Goal: Task Accomplishment & Management: Manage account settings

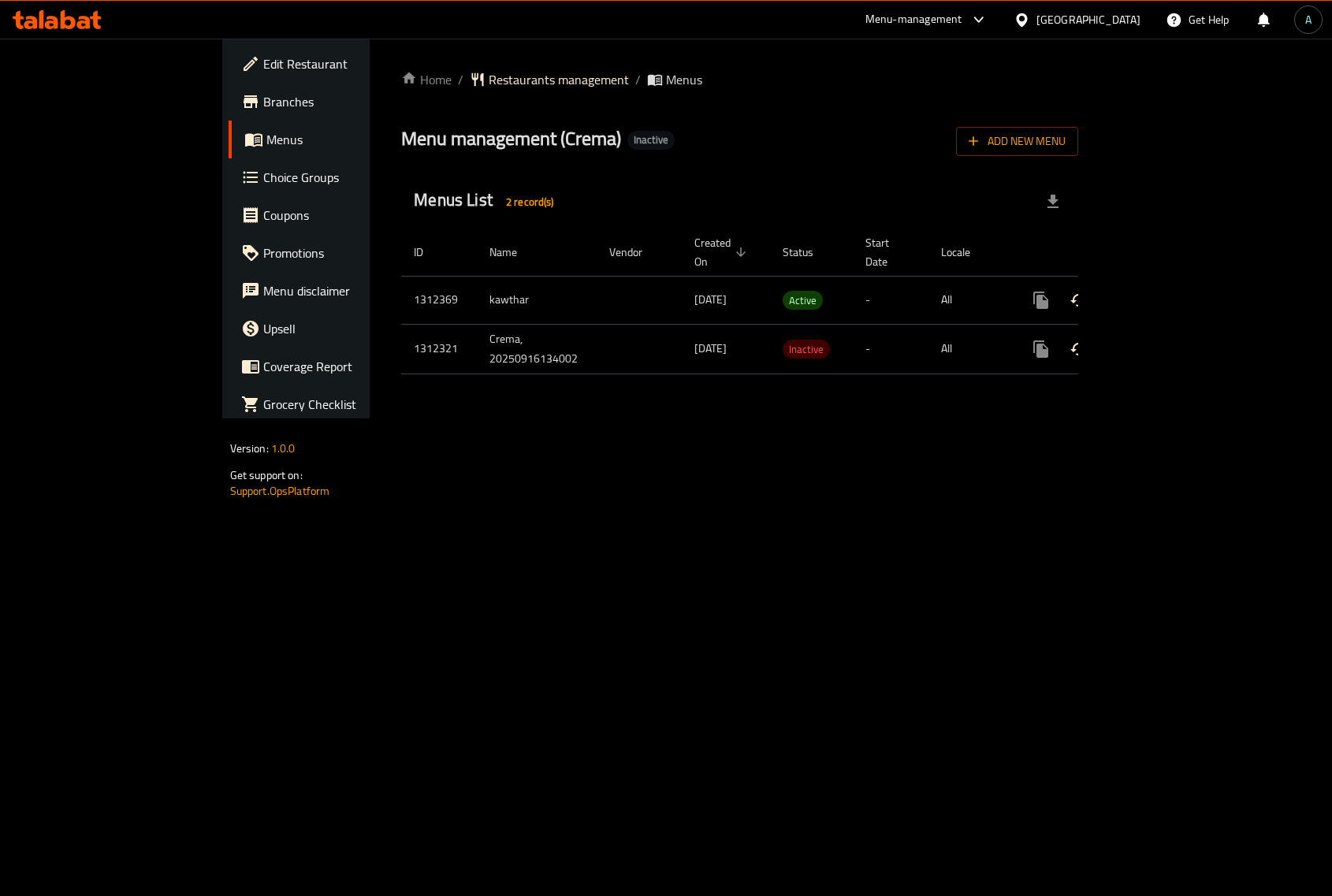
click at [1161, 293] on icon "enhanced table" at bounding box center [1154, 300] width 14 height 14
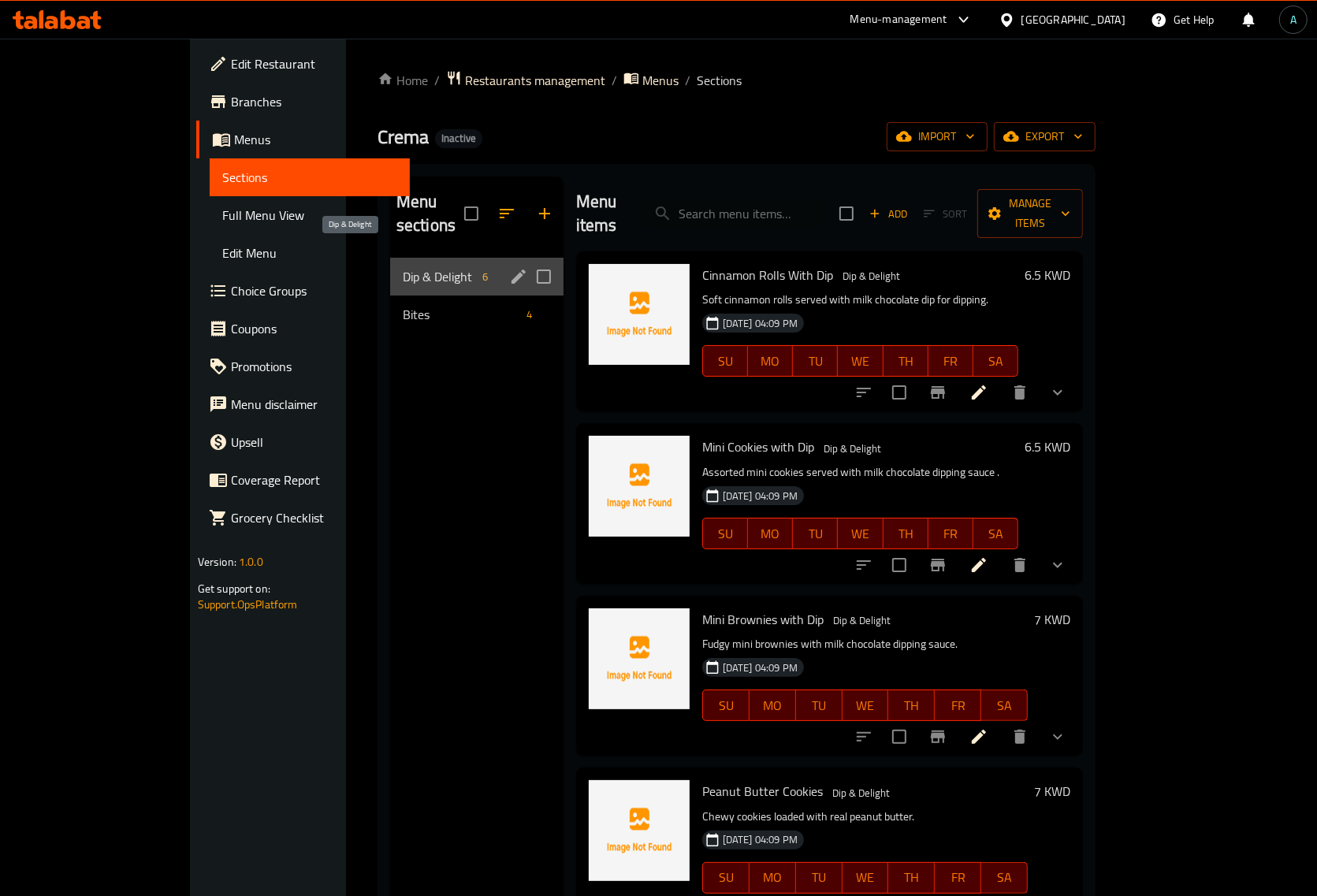
click at [403, 267] on span "Dip & Delight" at bounding box center [439, 277] width 73 height 19
click at [391, 296] on div "Bites 4" at bounding box center [477, 315] width 174 height 38
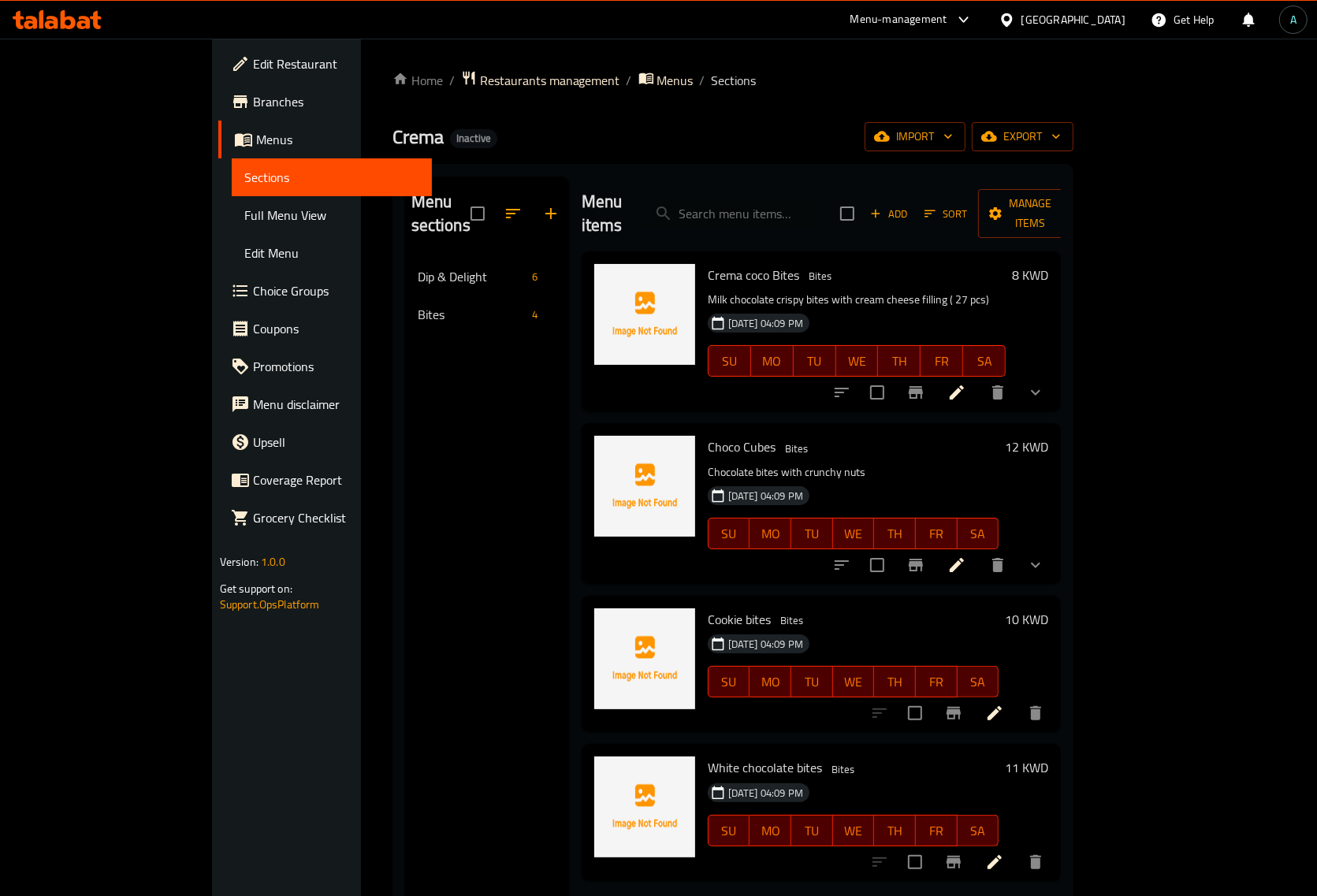
click at [245, 221] on span "Full Menu View" at bounding box center [332, 215] width 175 height 19
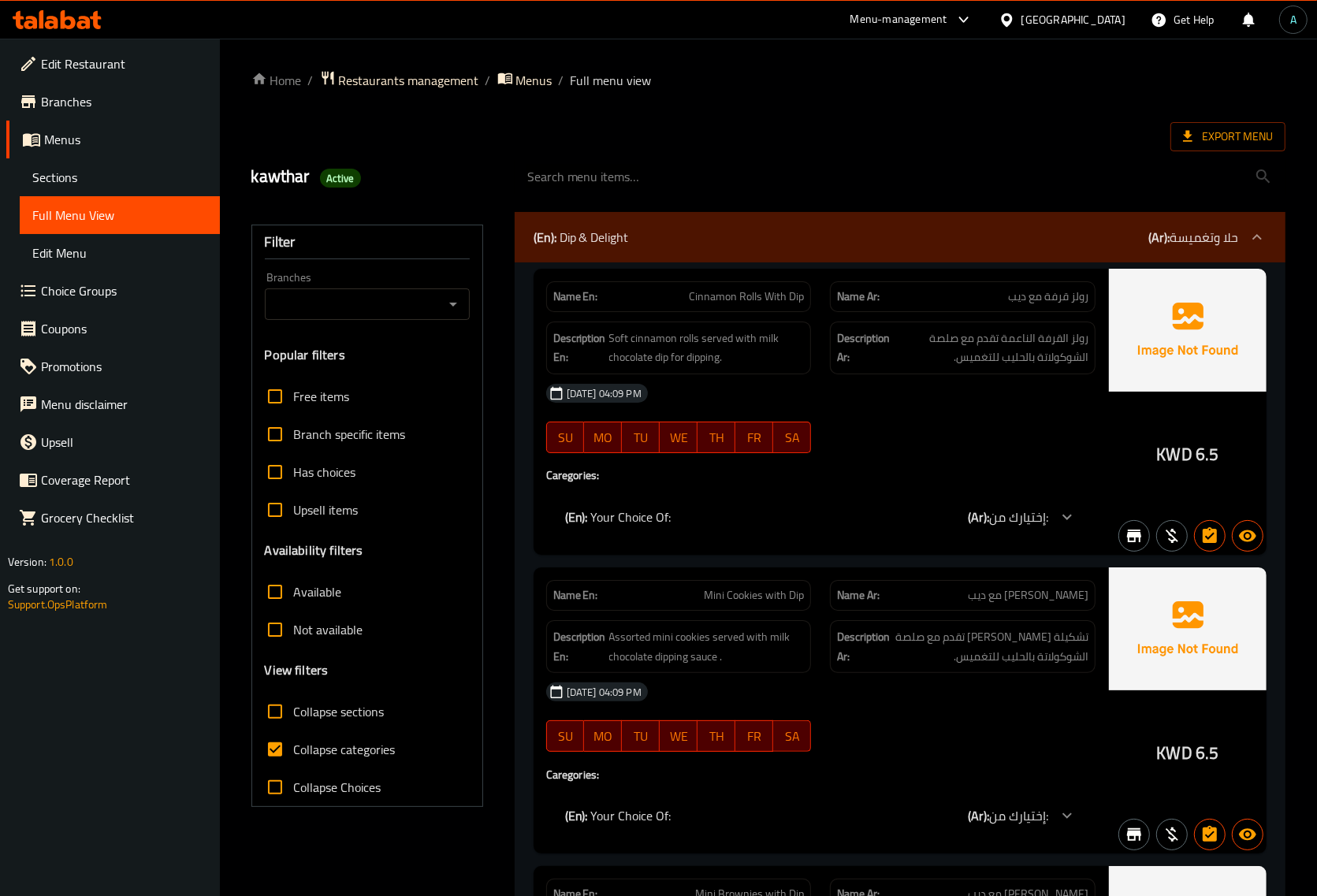
click at [344, 757] on span "Collapse categories" at bounding box center [344, 750] width 101 height 19
click at [294, 757] on input "Collapse categories" at bounding box center [275, 750] width 38 height 38
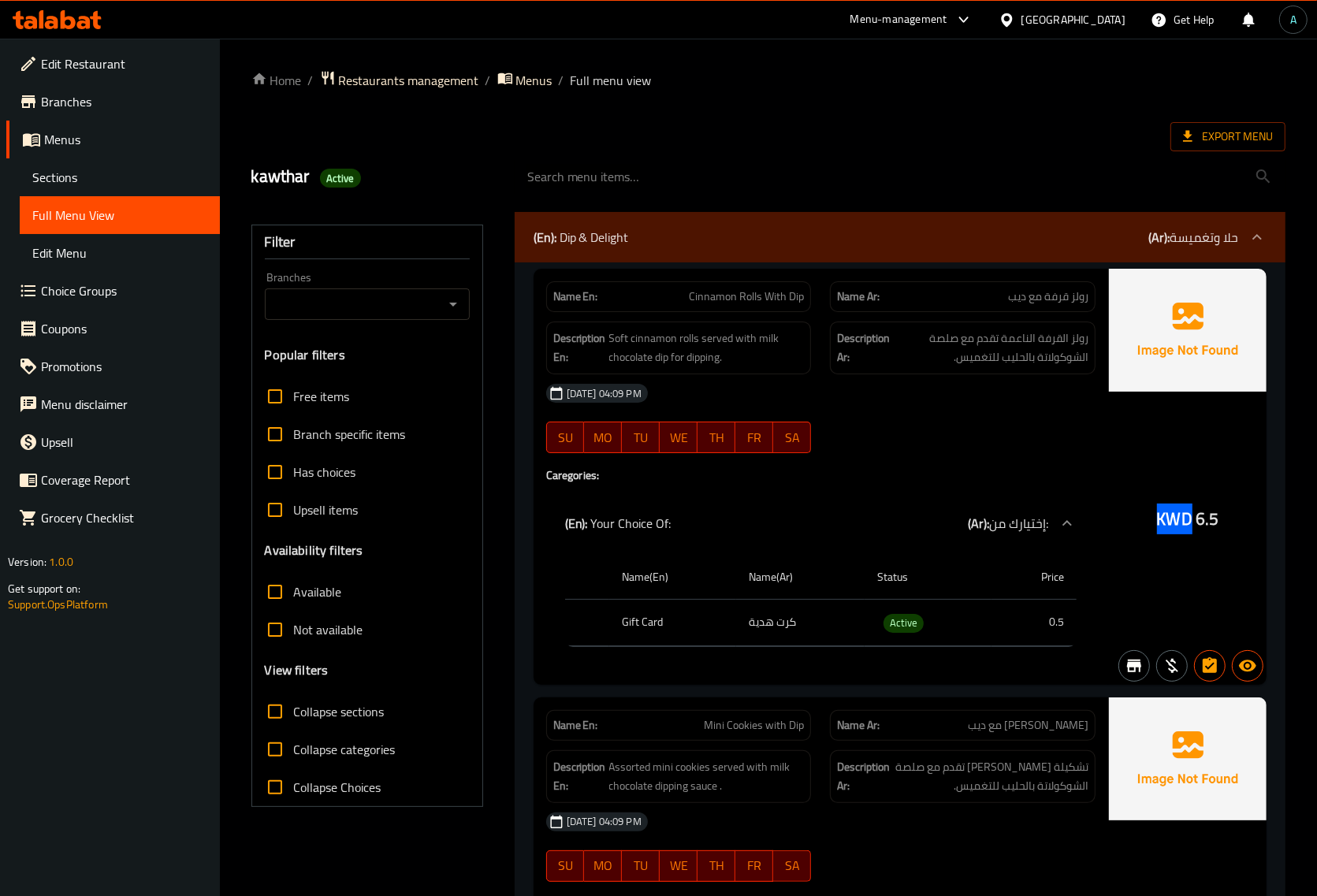
drag, startPoint x: 1159, startPoint y: 529, endPoint x: 1190, endPoint y: 528, distance: 31.0
click at [1190, 528] on div "KWD 6.5" at bounding box center [1188, 476] width 157 height 416
copy span "KWD"
drag, startPoint x: 927, startPoint y: 637, endPoint x: 907, endPoint y: 619, distance: 26.9
click at [915, 629] on td "Active" at bounding box center [928, 623] width 127 height 46
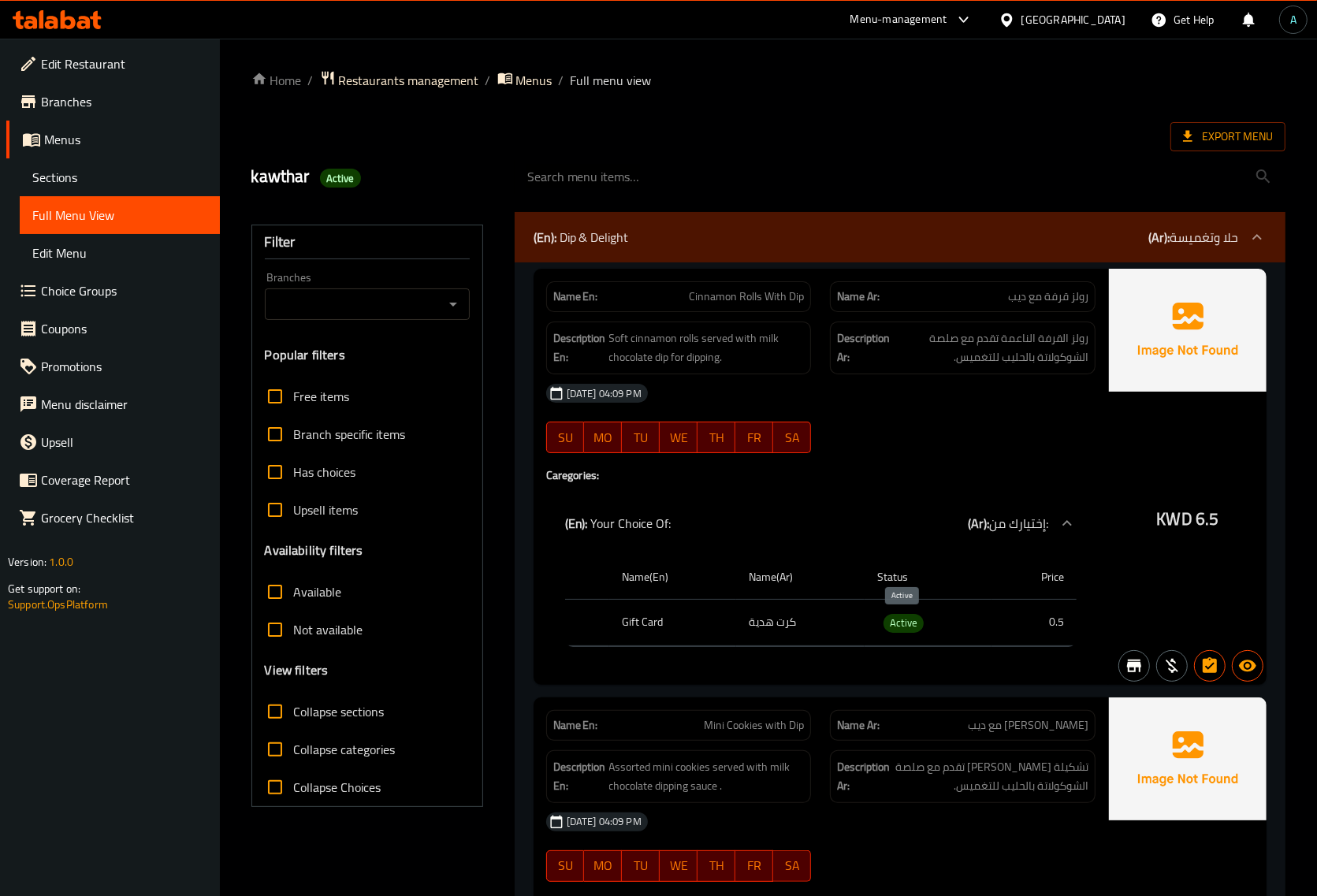
click at [906, 619] on span "Active" at bounding box center [904, 623] width 40 height 18
copy span "Active"
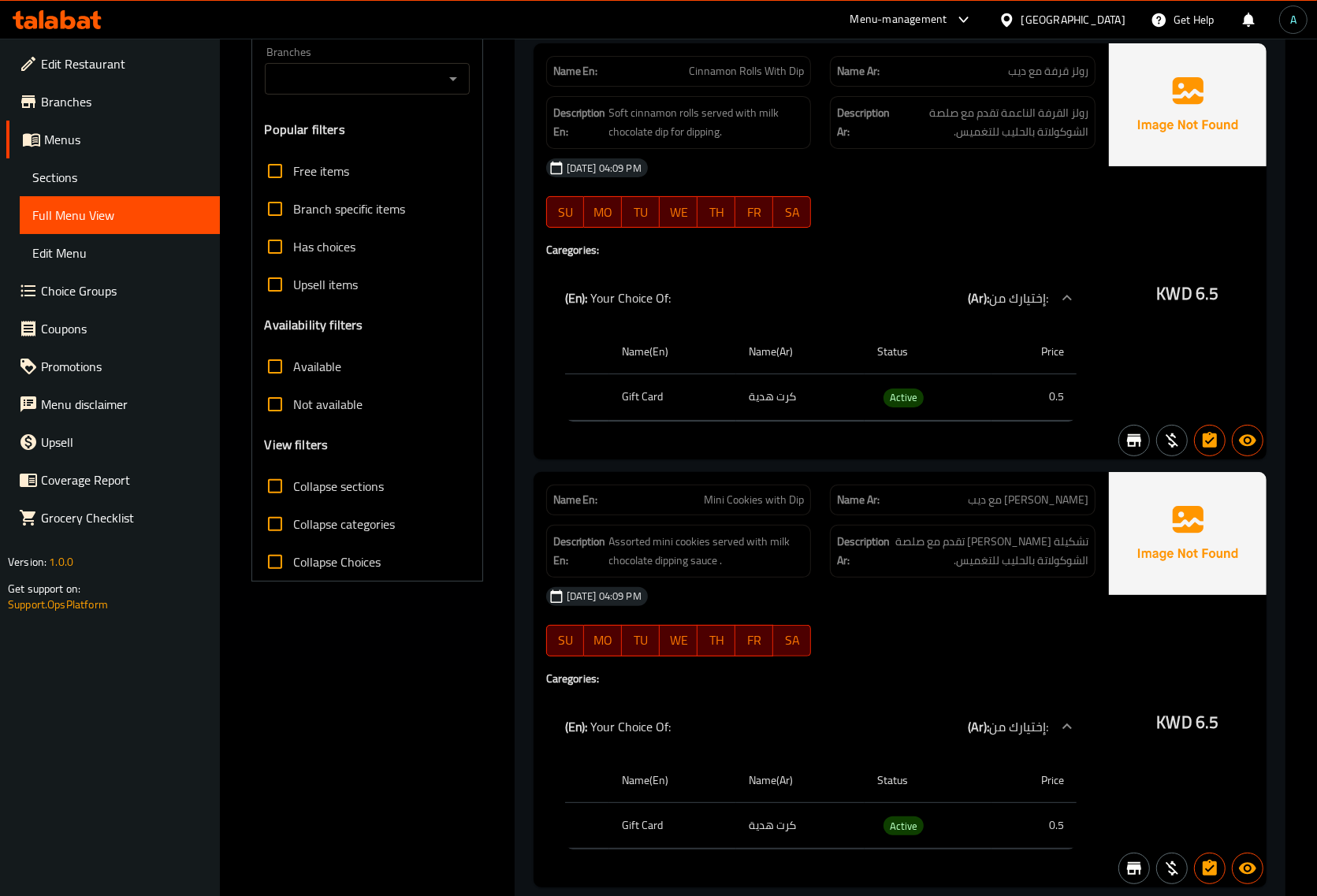
scroll to position [508, 0]
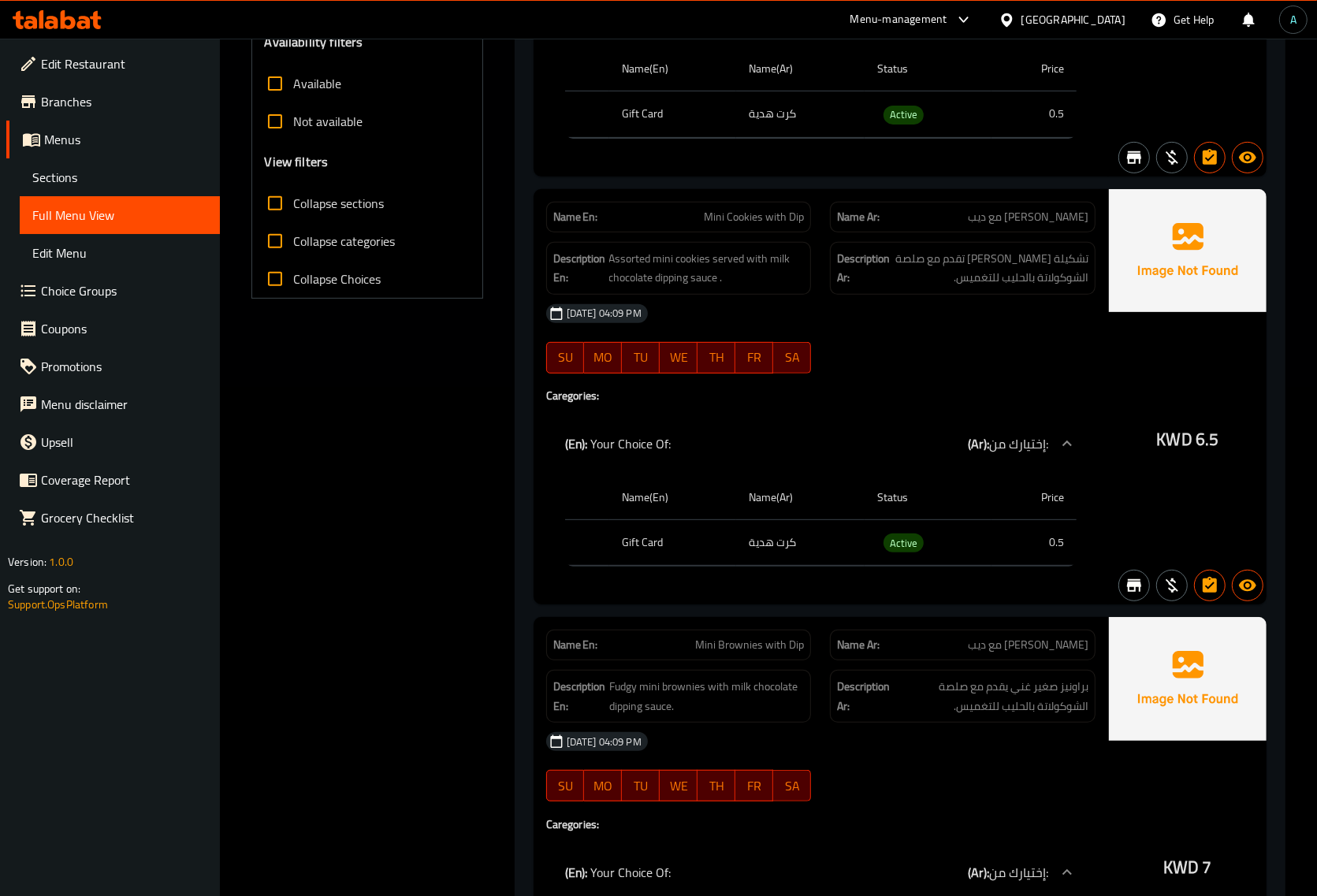
click at [349, 254] on label "Collapse categories" at bounding box center [325, 241] width 139 height 38
click at [294, 254] on input "Collapse categories" at bounding box center [275, 241] width 38 height 38
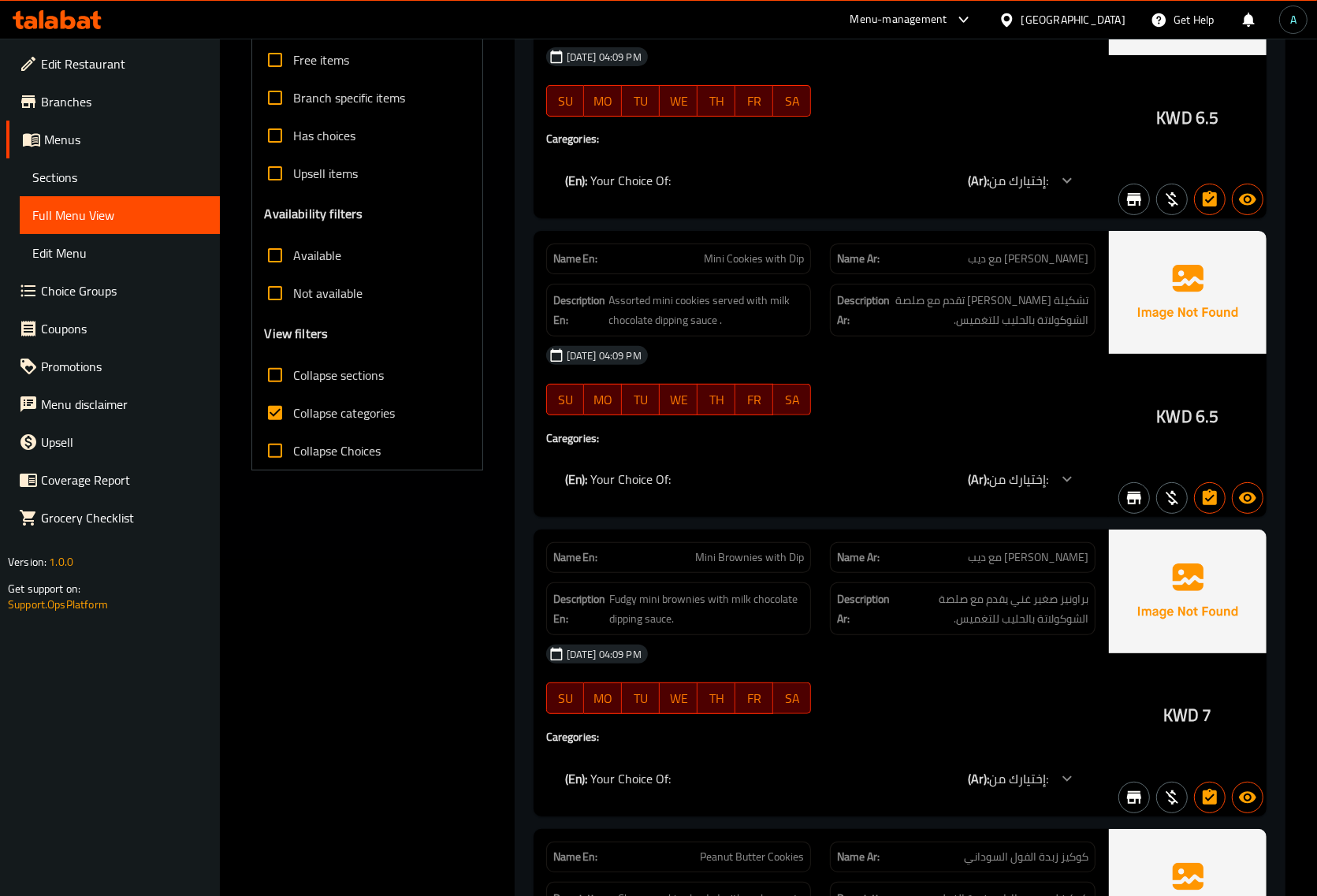
scroll to position [0, 0]
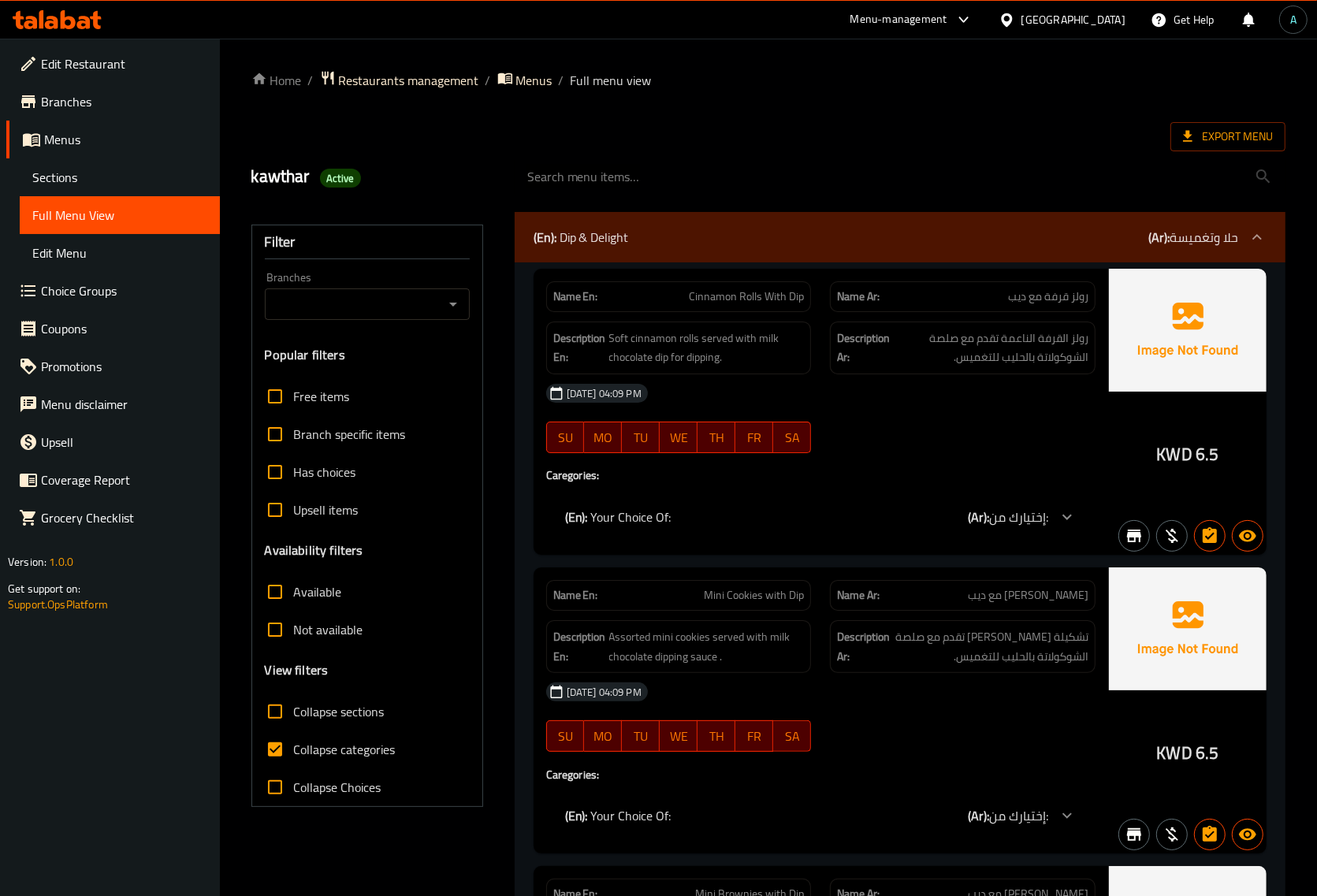
click at [327, 746] on span "Collapse categories" at bounding box center [344, 750] width 101 height 19
click at [294, 746] on input "Collapse categories" at bounding box center [275, 750] width 38 height 38
checkbox input "false"
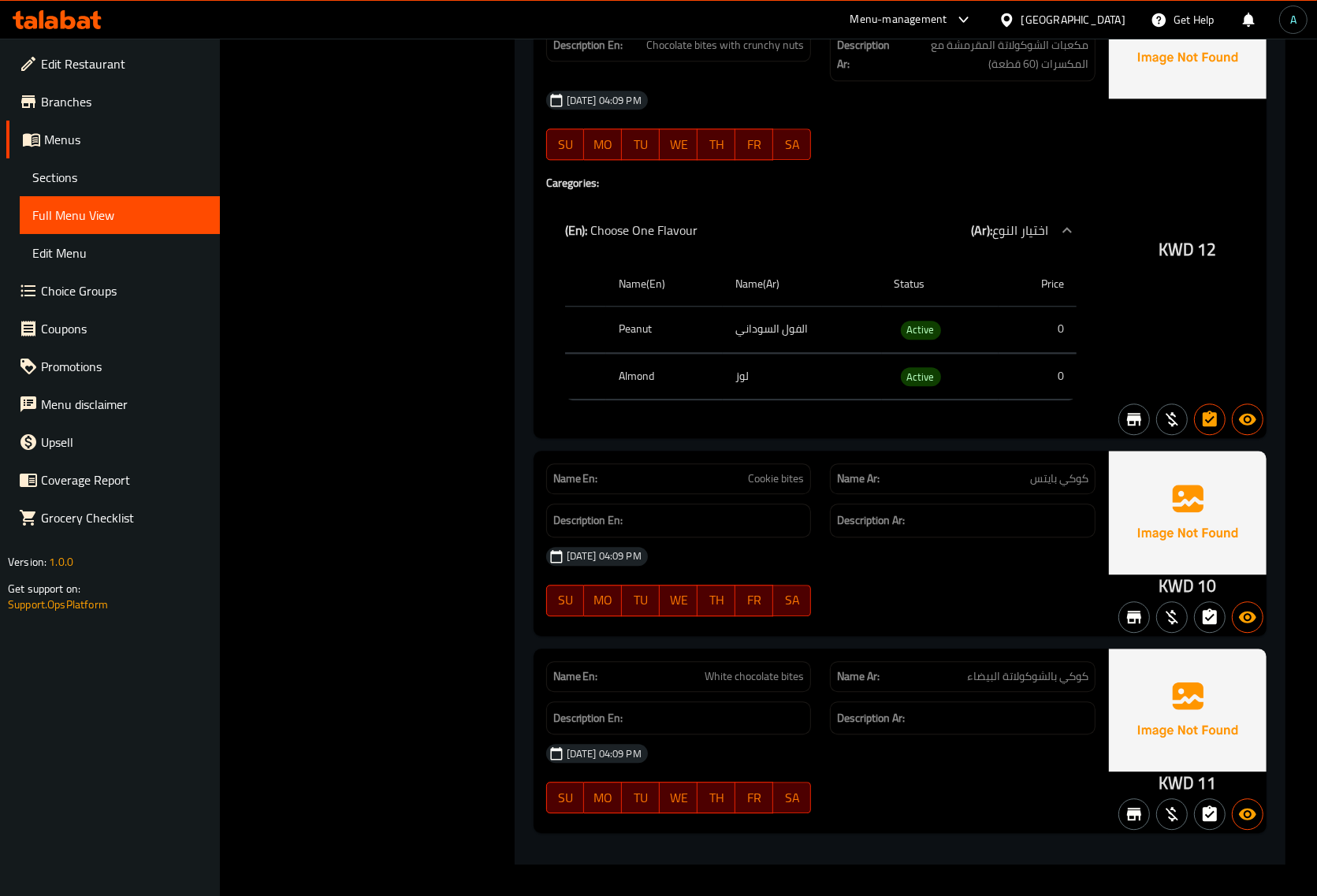
scroll to position [3394, 0]
click at [753, 676] on span "White chocolate bites" at bounding box center [754, 676] width 100 height 16
click at [754, 676] on span "White chocolate bites" at bounding box center [754, 676] width 100 height 16
copy span "White chocolate bites"
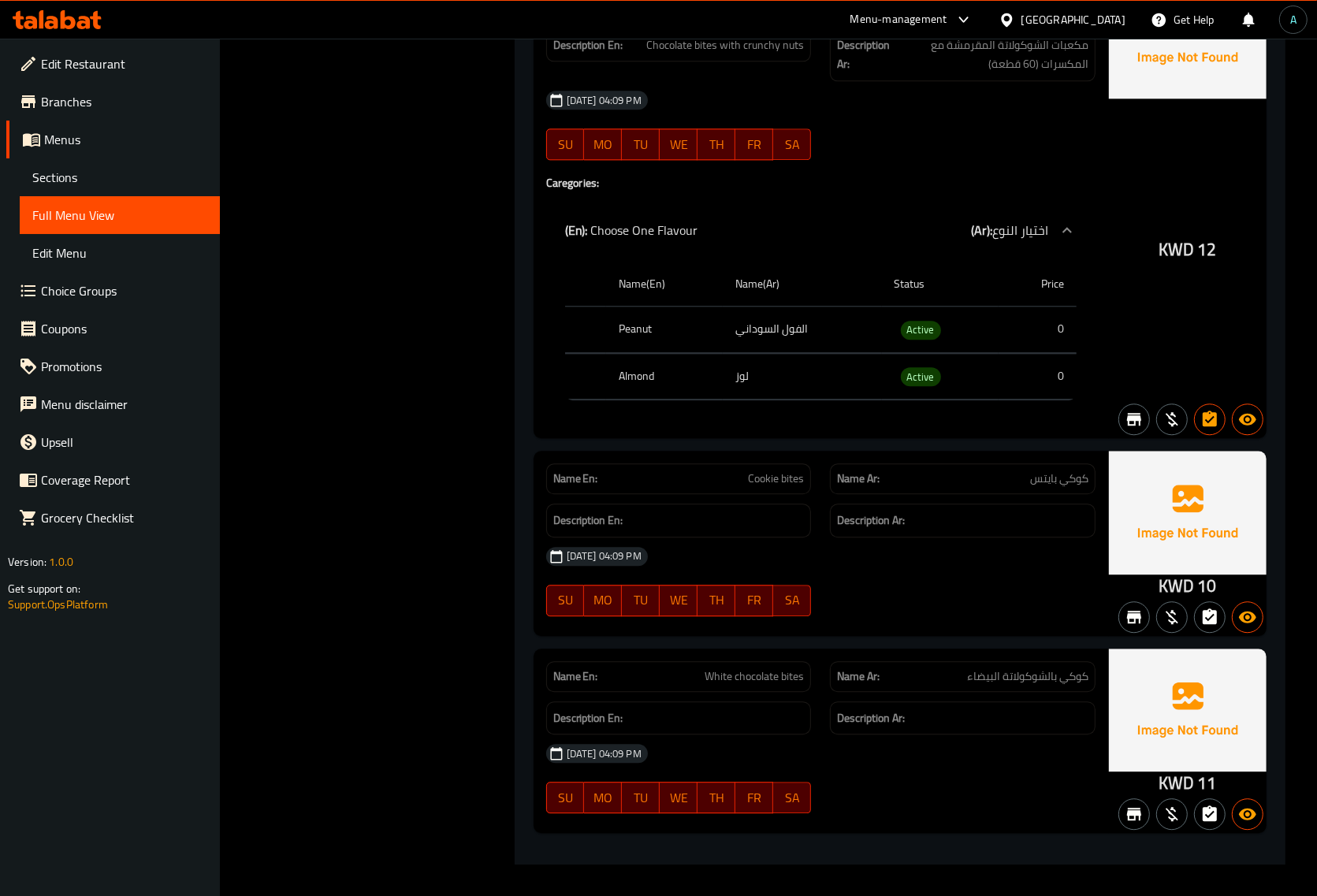
click at [913, 600] on div "16-09-2025 04:09 PM SU MO TU WE TH FR SA" at bounding box center [820, 581] width 568 height 88
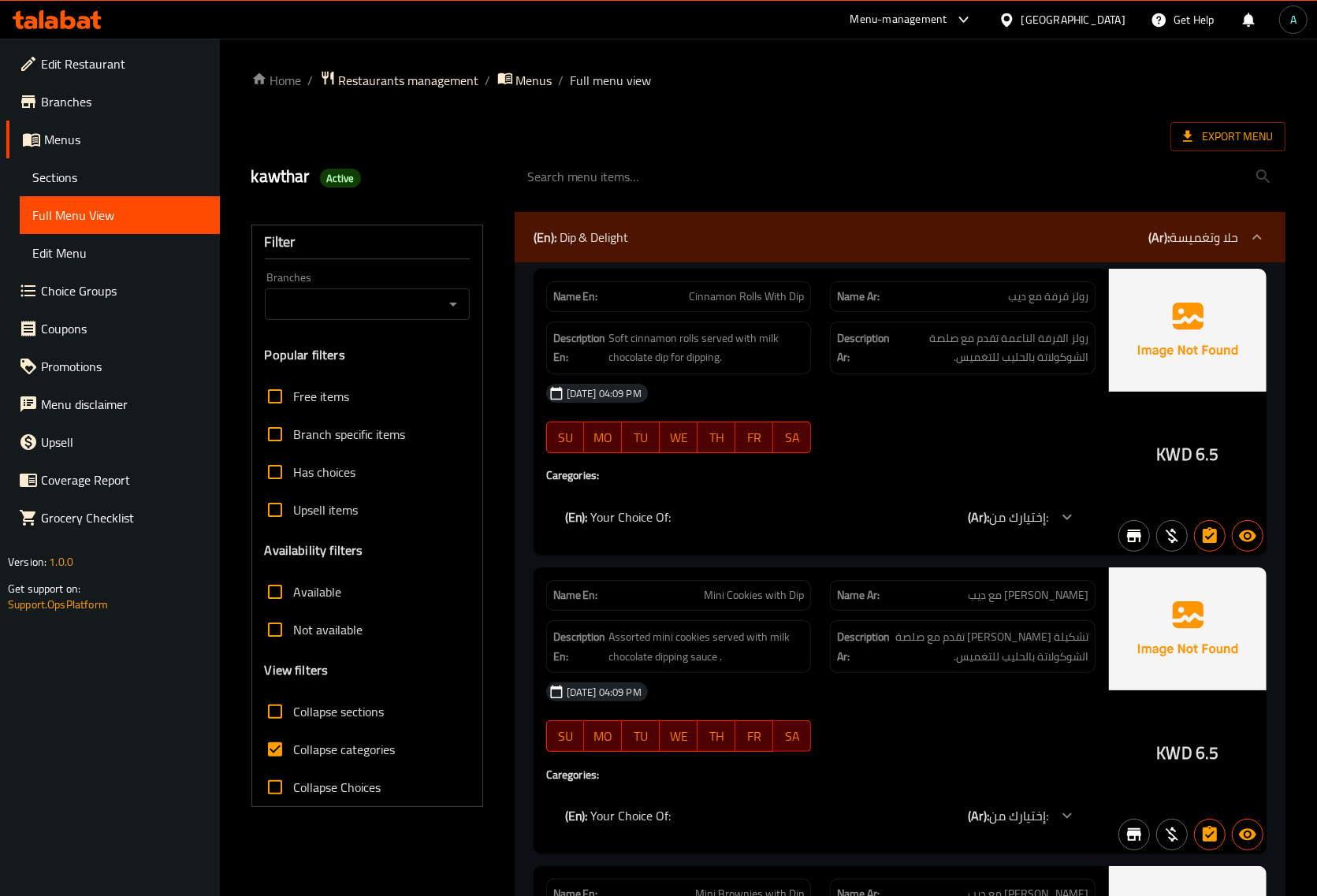
click at [67, 174] on span "Sections" at bounding box center [119, 177] width 175 height 19
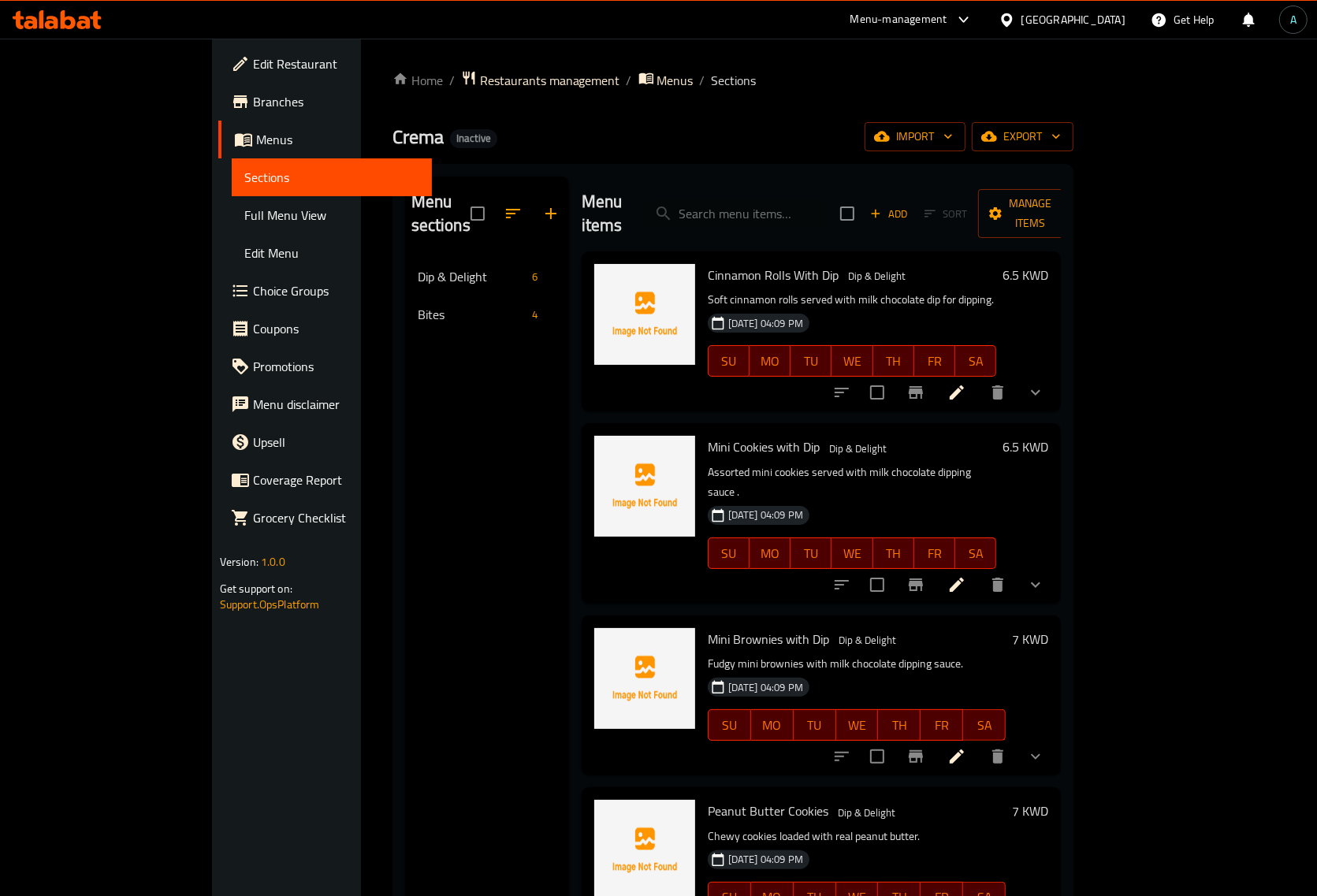
click at [405, 310] on nav "Dip & Delight 6 Bites 4" at bounding box center [486, 295] width 164 height 88
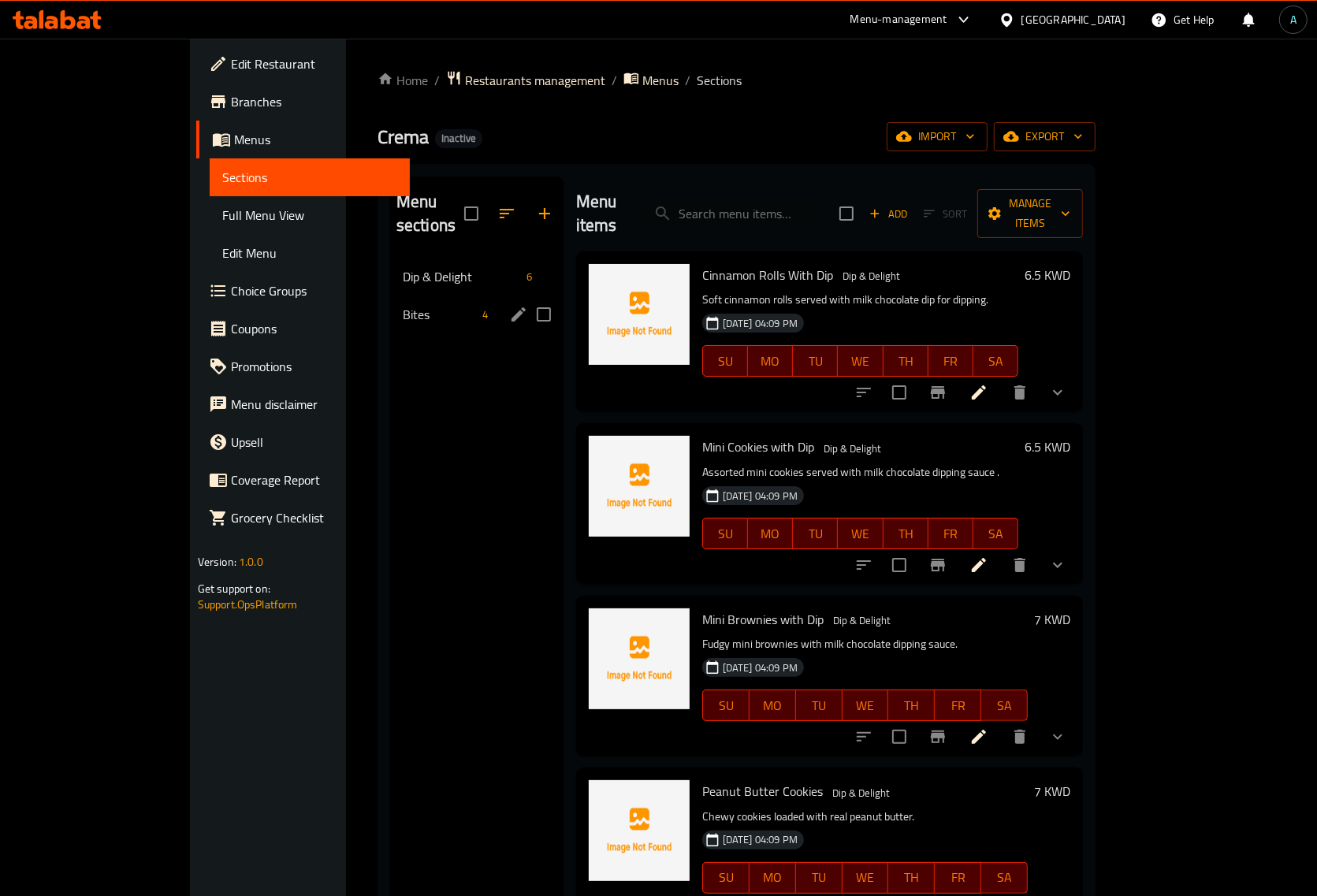
click at [391, 304] on div "Bites 4" at bounding box center [477, 315] width 174 height 38
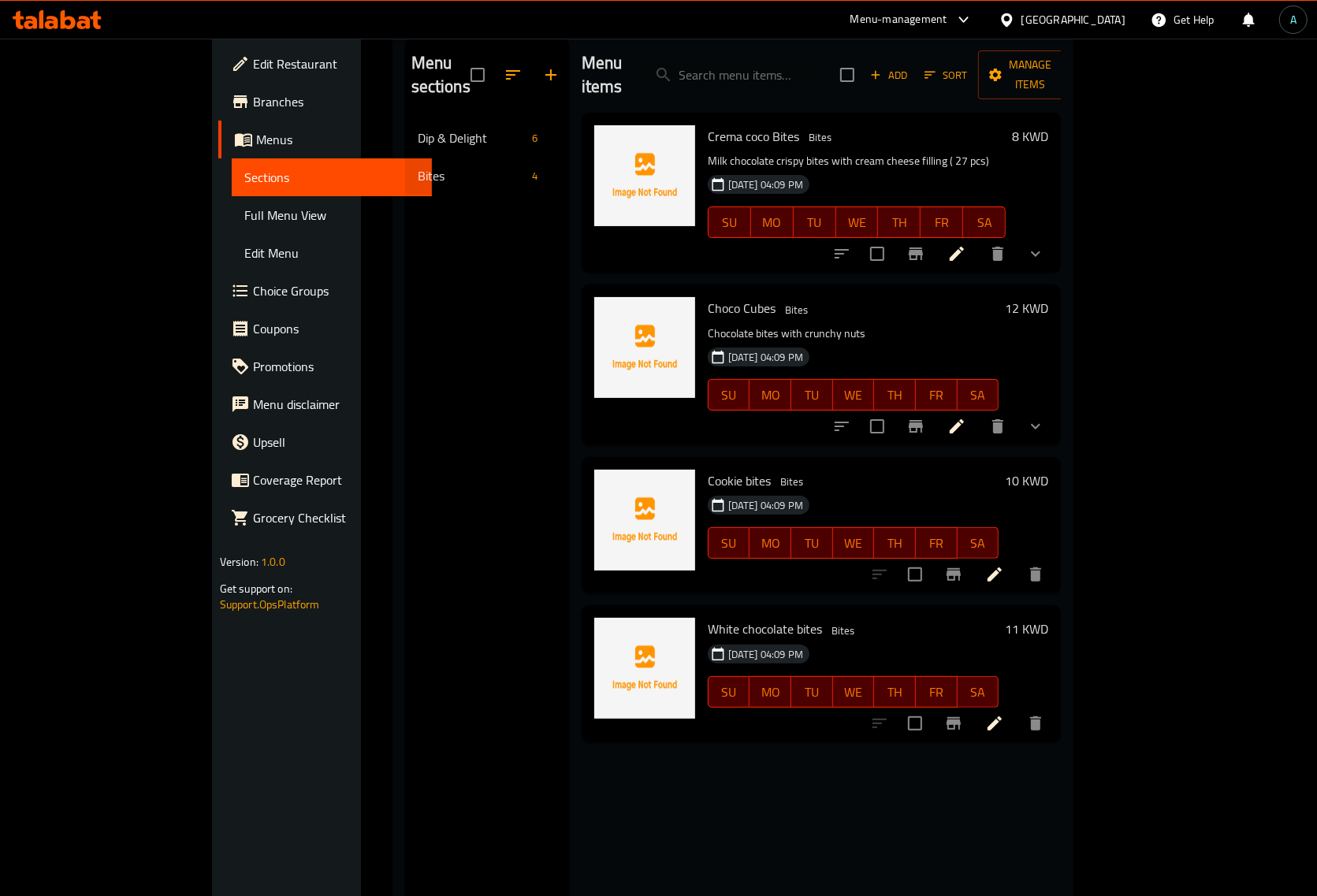
scroll to position [222, 0]
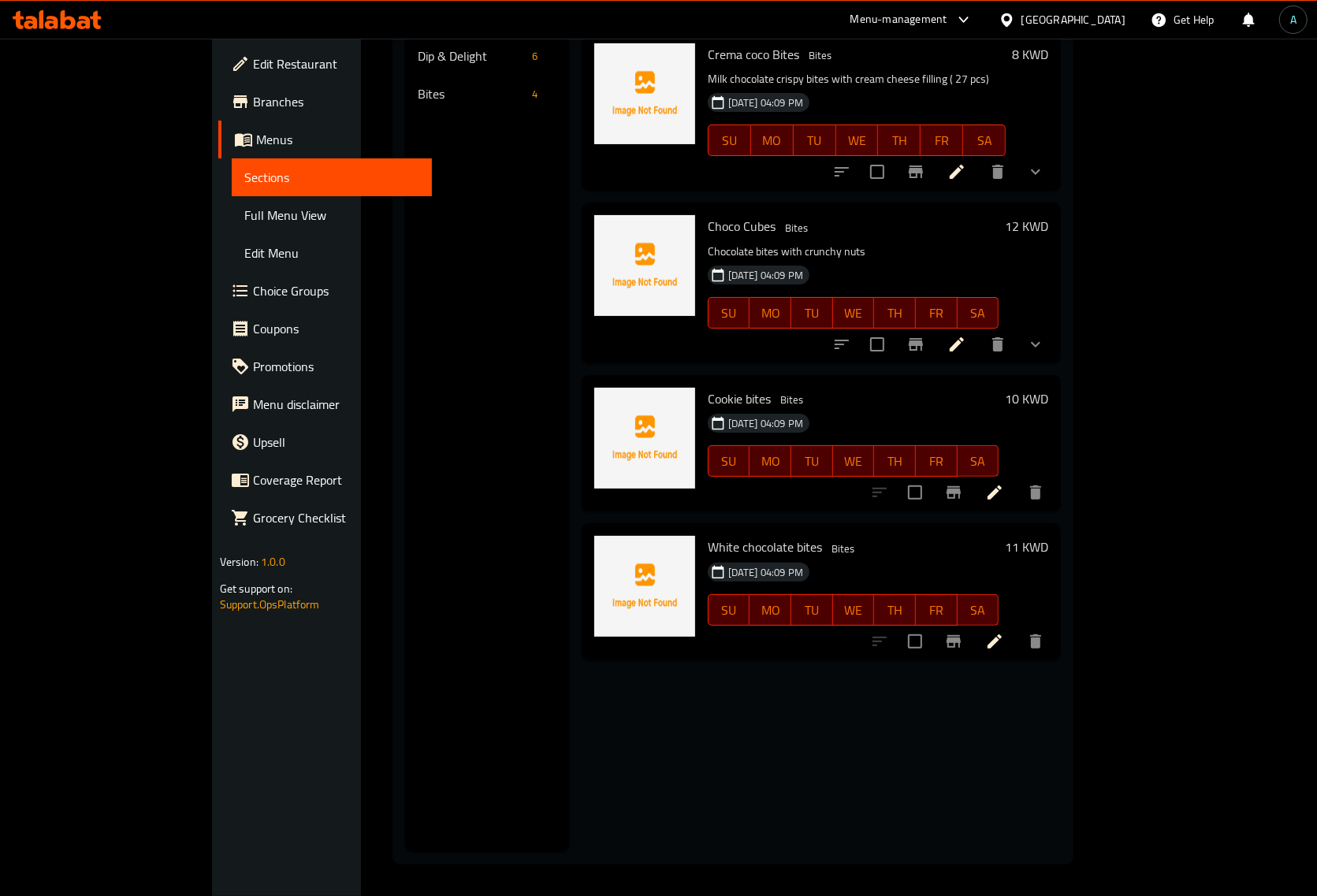
click at [1016, 628] on li at bounding box center [995, 642] width 45 height 28
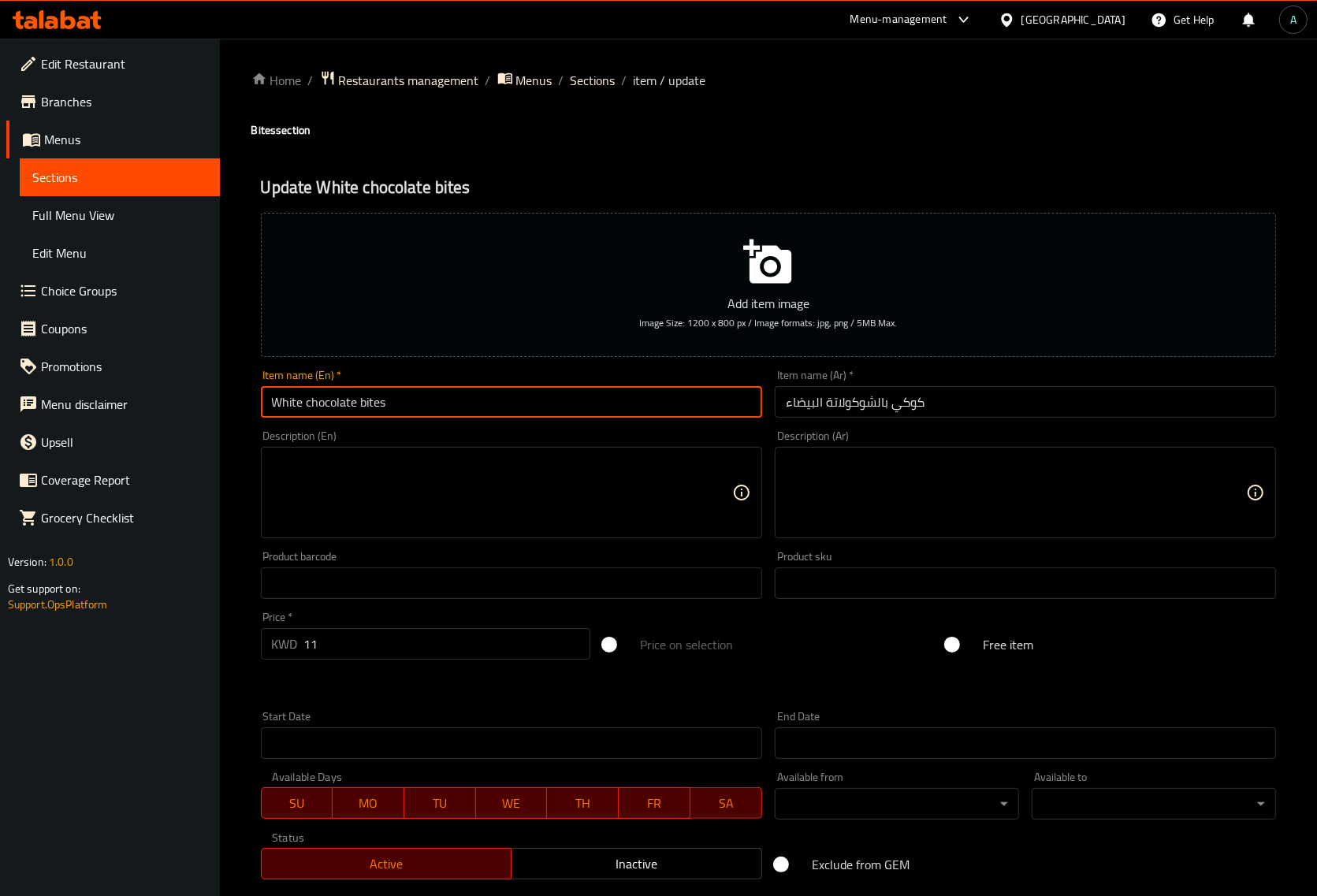
click at [435, 410] on input "White chocolate bites" at bounding box center [511, 401] width 502 height 31
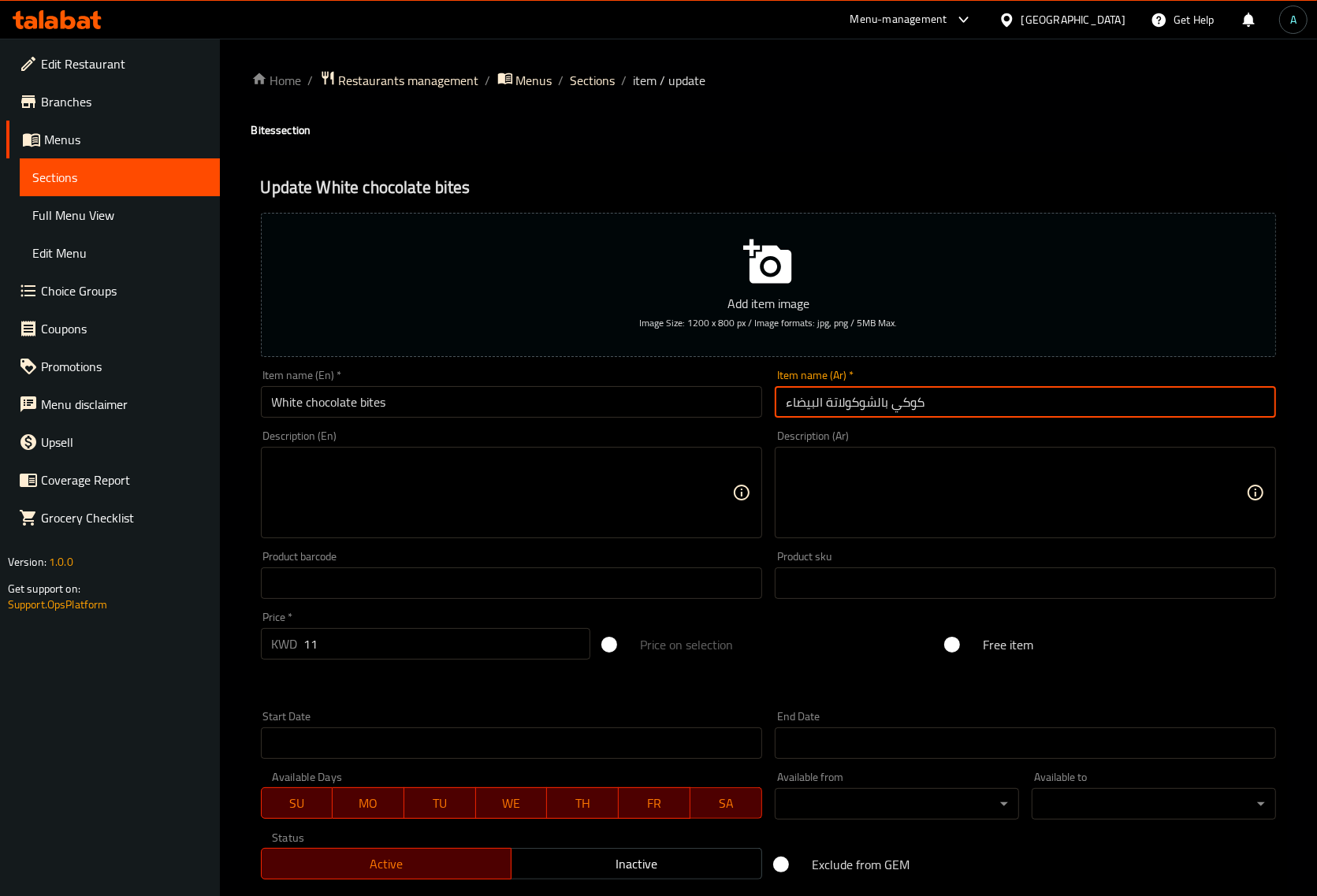
drag, startPoint x: 1066, startPoint y: 410, endPoint x: 517, endPoint y: 410, distance: 549.0
click at [517, 410] on div "Add item image Image Size: 1200 x 800 px / Image formats: jpg, png / 5MB Max. I…" at bounding box center [769, 546] width 1028 height 680
paste input "بايتس شوكولاتة"
type input "بايتس شوكولاتة بيضاء"
click at [613, 404] on input "White chocolate bites" at bounding box center [511, 401] width 502 height 31
